Goal: Task Accomplishment & Management: Manage account settings

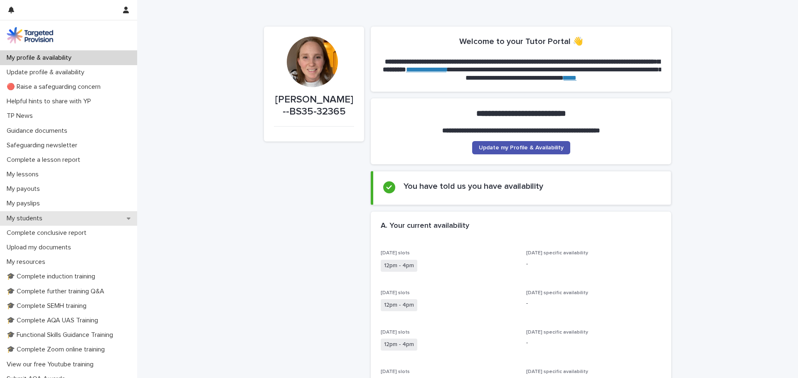
click at [49, 216] on div "My students" at bounding box center [68, 218] width 137 height 15
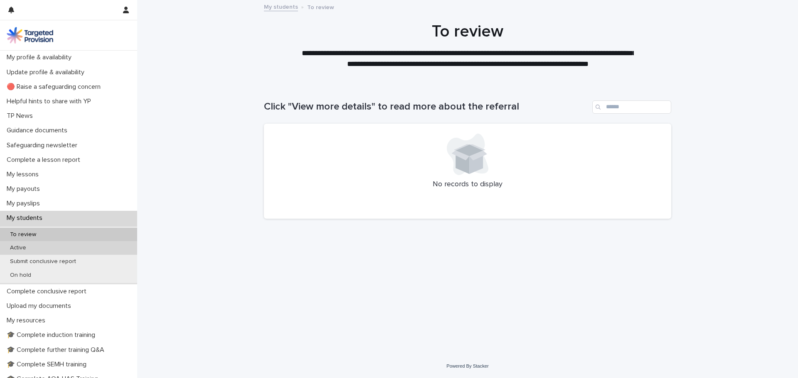
click at [15, 250] on p "Active" at bounding box center [17, 248] width 29 height 7
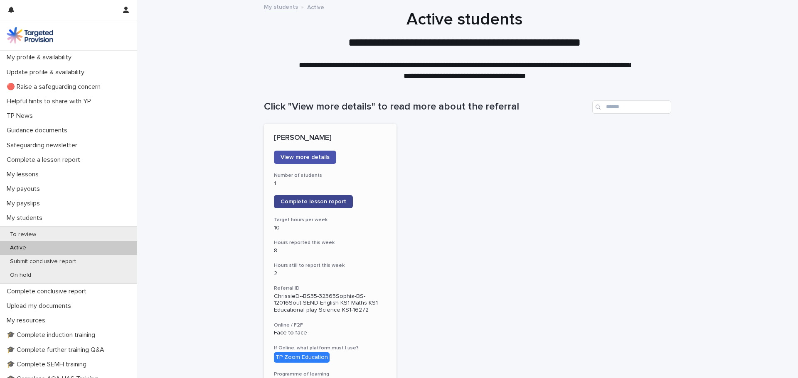
click at [307, 204] on span "Complete lesson report" at bounding box center [313, 202] width 66 height 6
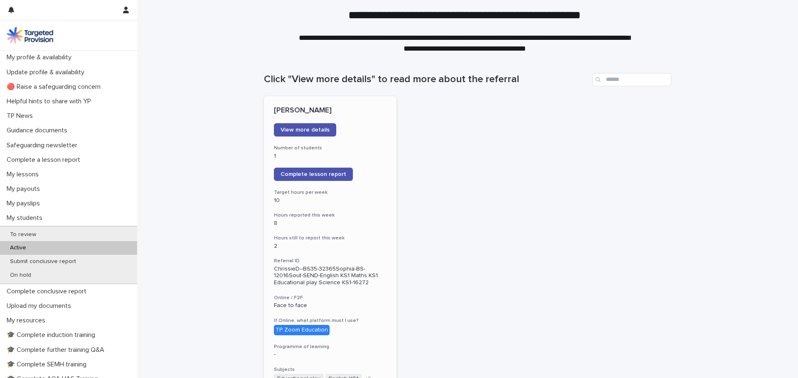
scroll to position [42, 0]
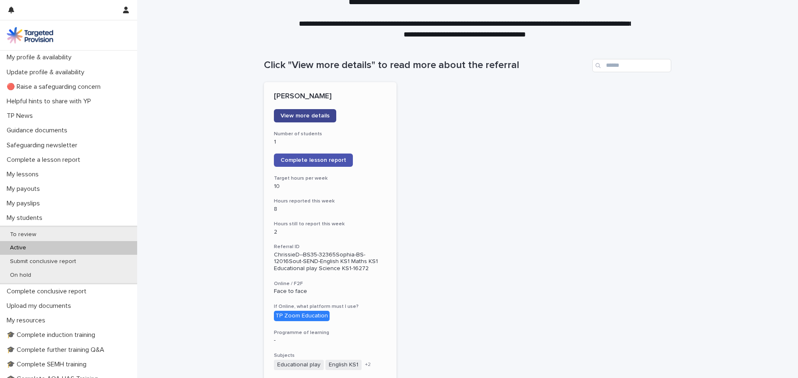
click at [320, 118] on span "View more details" at bounding box center [304, 116] width 49 height 6
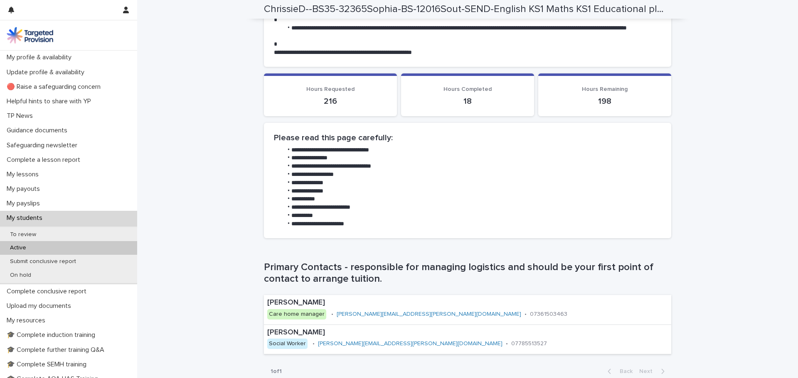
scroll to position [291, 0]
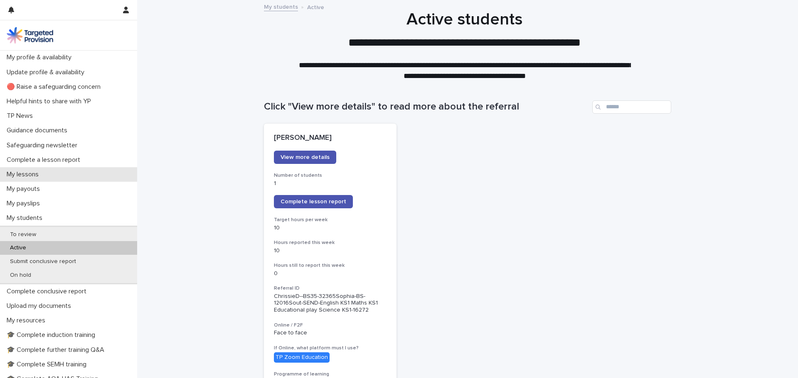
click at [32, 176] on p "My lessons" at bounding box center [24, 175] width 42 height 8
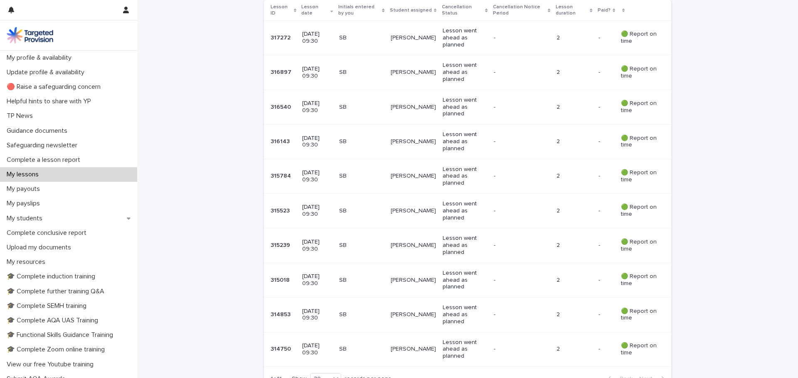
scroll to position [208, 0]
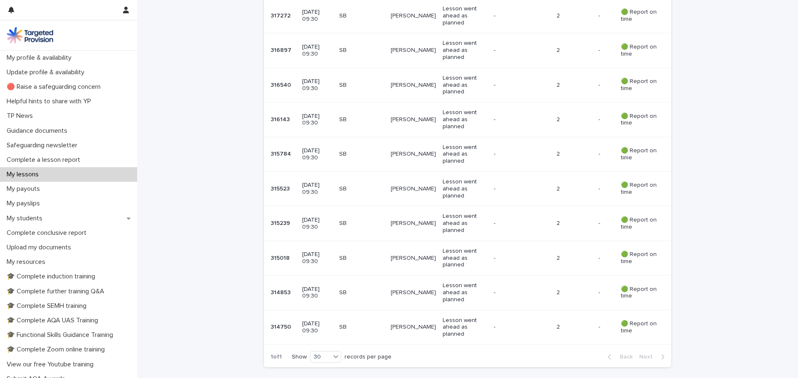
click at [190, 90] on div "Loading... Saving… Loading... Saving… Click a row to edit lesson details; searc…" at bounding box center [467, 177] width 660 height 478
